Goal: Transaction & Acquisition: Purchase product/service

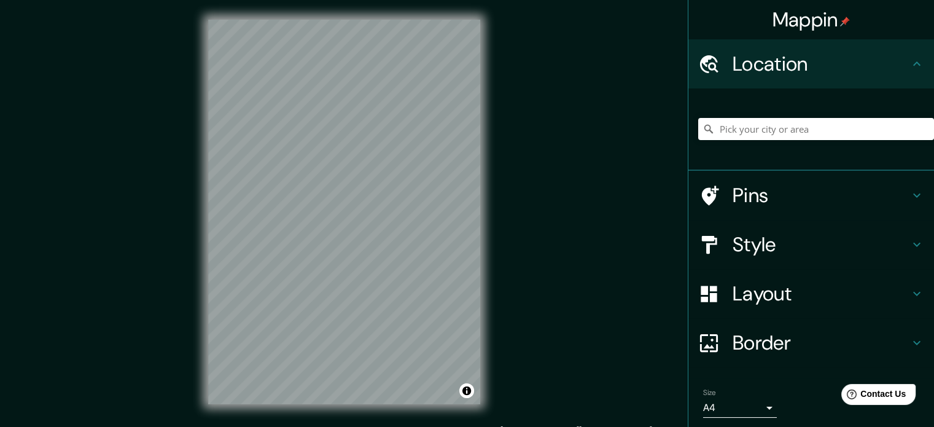
click at [749, 196] on h4 "Pins" at bounding box center [820, 195] width 177 height 25
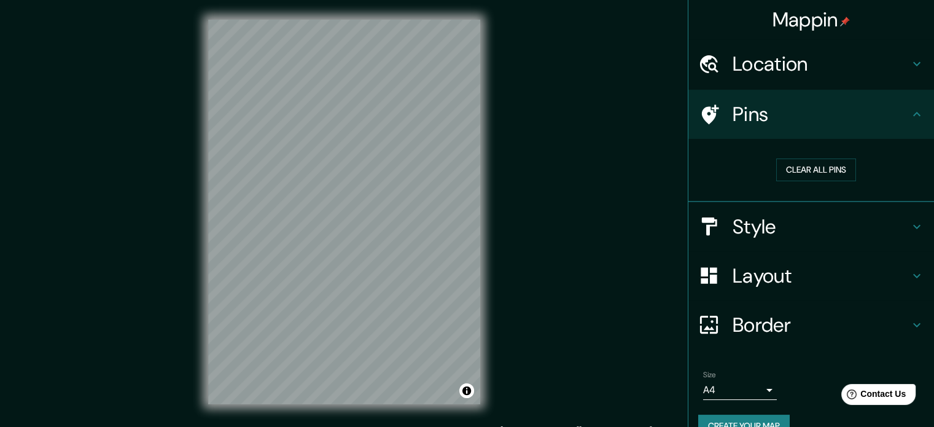
click at [732, 111] on h4 "Pins" at bounding box center [820, 114] width 177 height 25
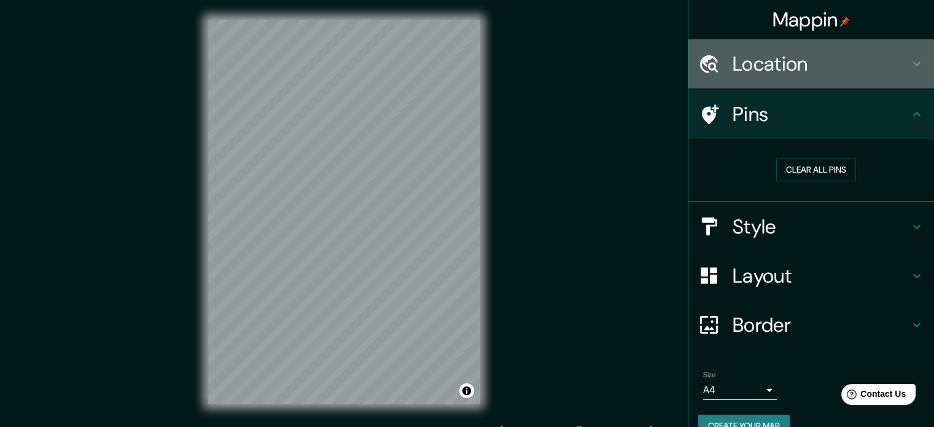
drag, startPoint x: 775, startPoint y: 60, endPoint x: 766, endPoint y: 57, distance: 9.7
click at [775, 60] on h4 "Location" at bounding box center [820, 64] width 177 height 25
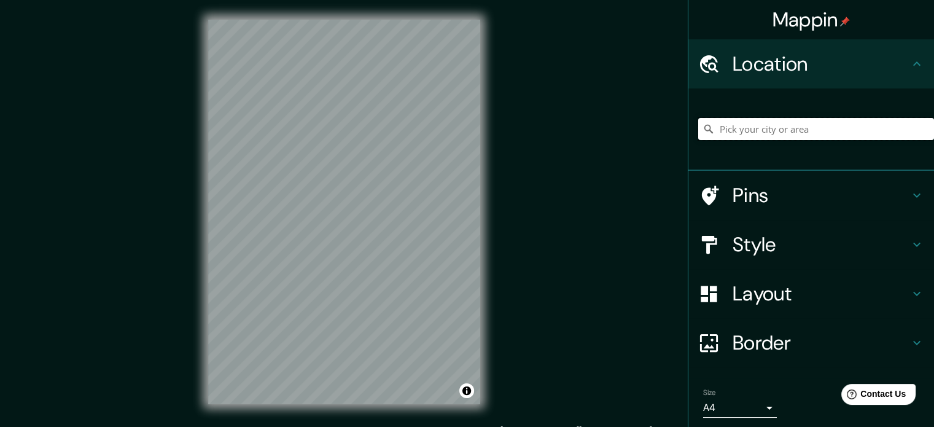
click at [783, 130] on input "Pick your city or area" at bounding box center [816, 129] width 236 height 22
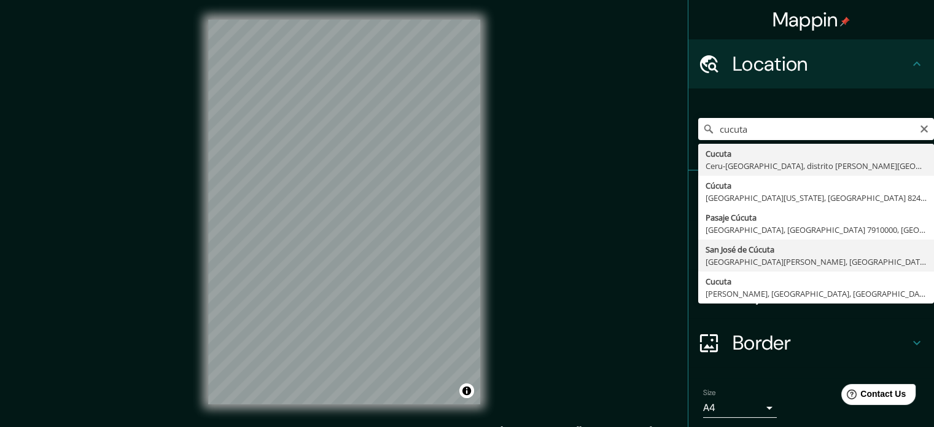
type input "San [PERSON_NAME], [GEOGRAPHIC_DATA][PERSON_NAME], [GEOGRAPHIC_DATA]"
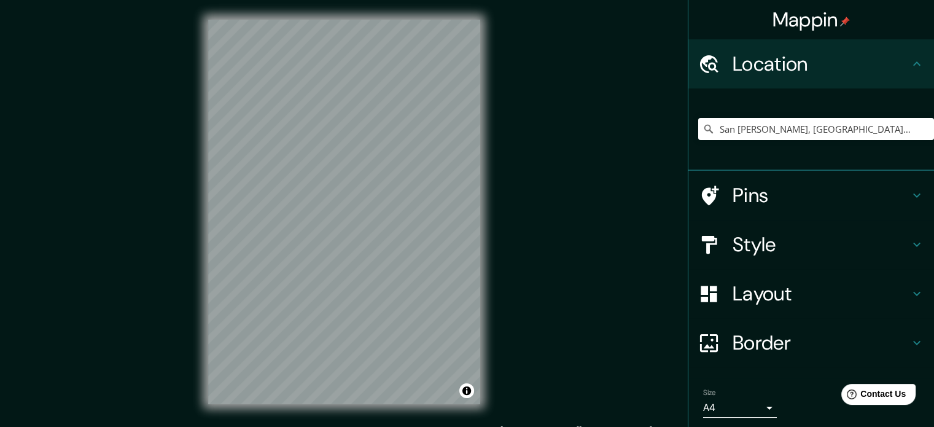
click at [732, 243] on h4 "Style" at bounding box center [820, 244] width 177 height 25
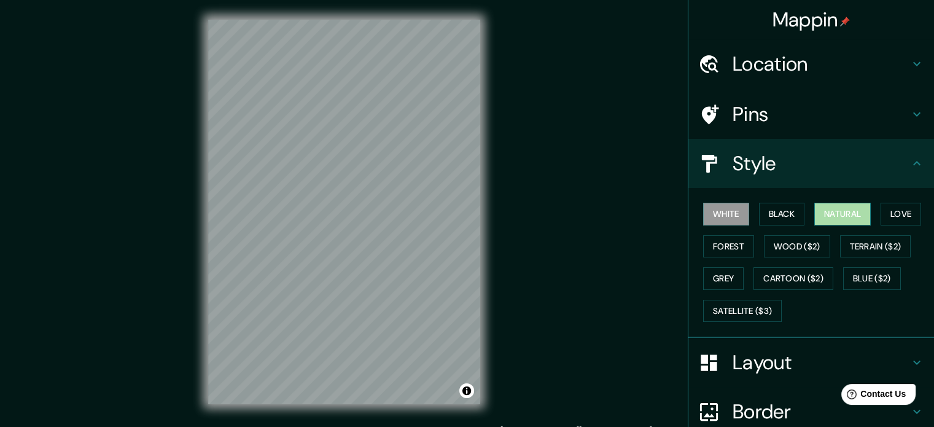
click at [848, 211] on button "Natural" at bounding box center [842, 214] width 56 height 23
click at [738, 357] on h4 "Layout" at bounding box center [820, 362] width 177 height 25
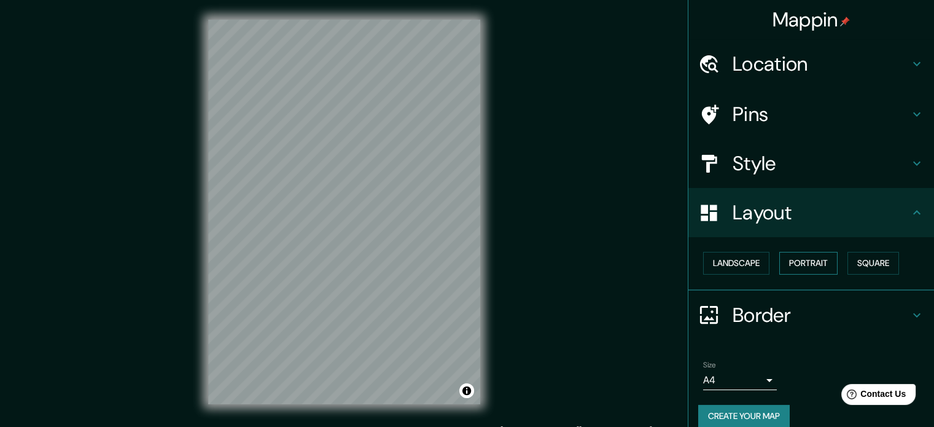
click at [788, 257] on button "Portrait" at bounding box center [808, 263] width 58 height 23
click at [717, 264] on button "Landscape" at bounding box center [736, 263] width 66 height 23
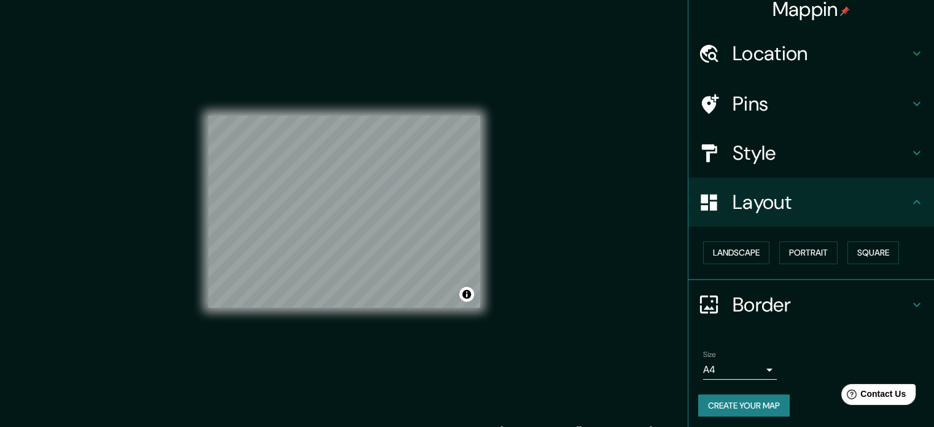
scroll to position [14, 0]
